Goal: Navigation & Orientation: Find specific page/section

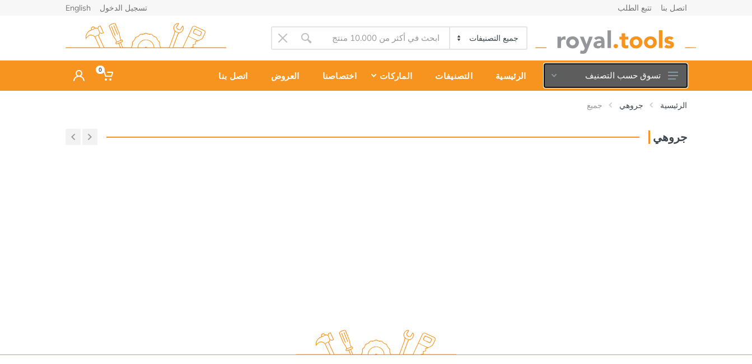
click at [670, 75] on use at bounding box center [673, 76] width 10 height 8
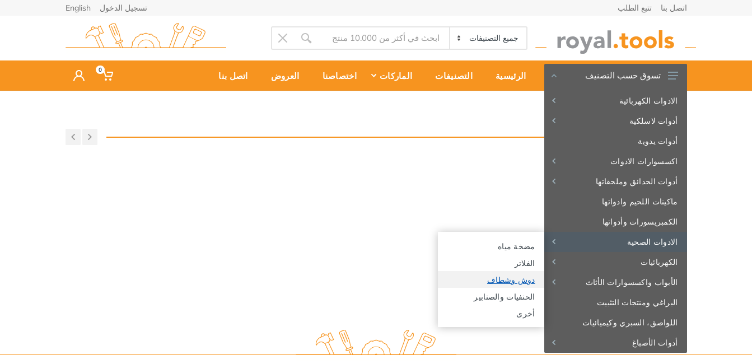
click at [512, 278] on link "دوش وشطاف" at bounding box center [491, 279] width 106 height 17
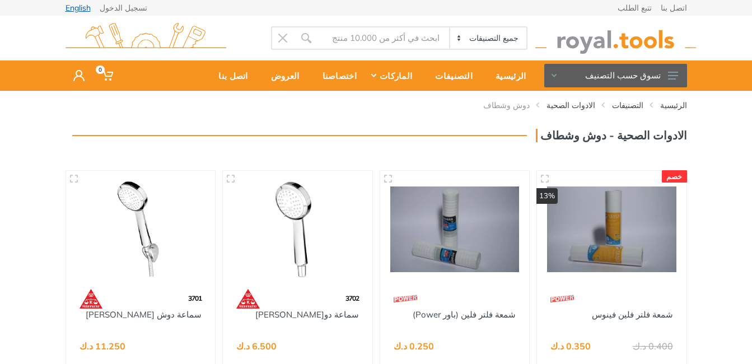
click at [73, 9] on link "English" at bounding box center [78, 8] width 25 height 8
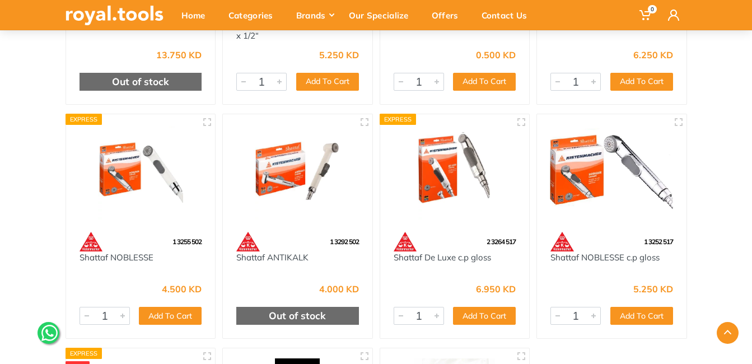
scroll to position [1008, 0]
